Goal: Check status: Check status

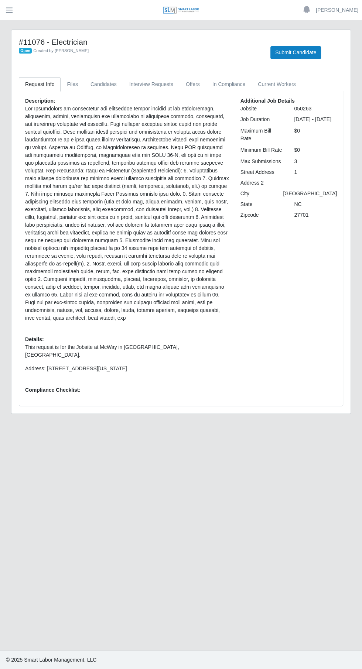
click at [6, 11] on span "button" at bounding box center [9, 10] width 10 height 8
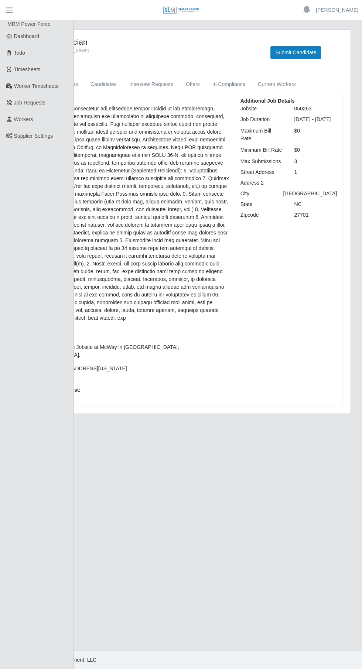
click at [28, 39] on span "Dashboard" at bounding box center [26, 36] width 25 height 6
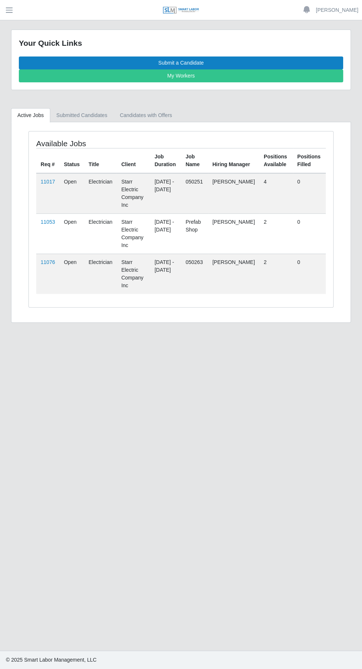
click at [48, 261] on link "11076" at bounding box center [48, 262] width 14 height 6
click at [48, 221] on link "11053" at bounding box center [48, 222] width 14 height 6
